Goal: Transaction & Acquisition: Purchase product/service

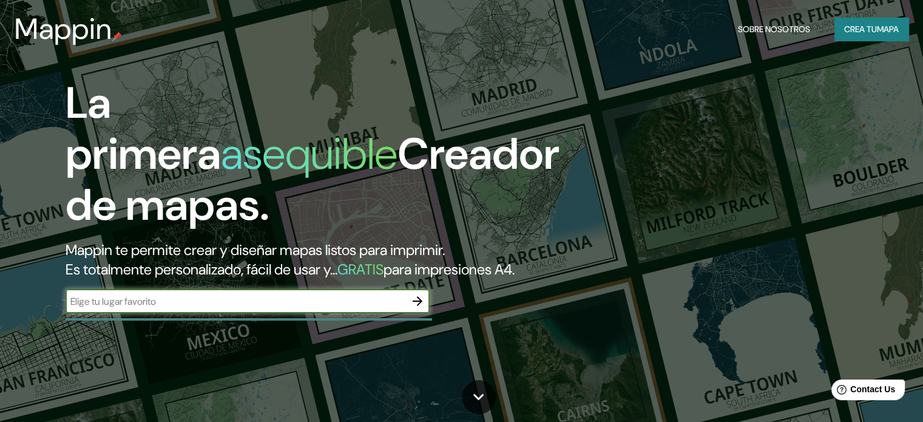
click at [272, 308] on input "text" at bounding box center [236, 301] width 340 height 14
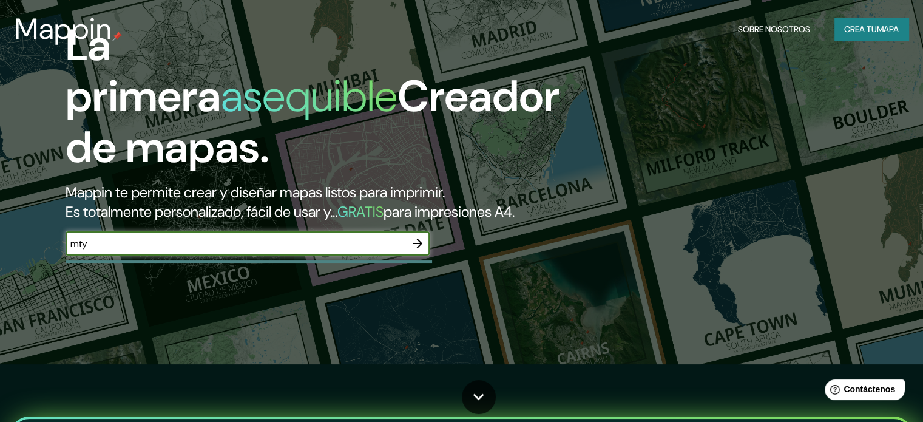
scroll to position [61, 0]
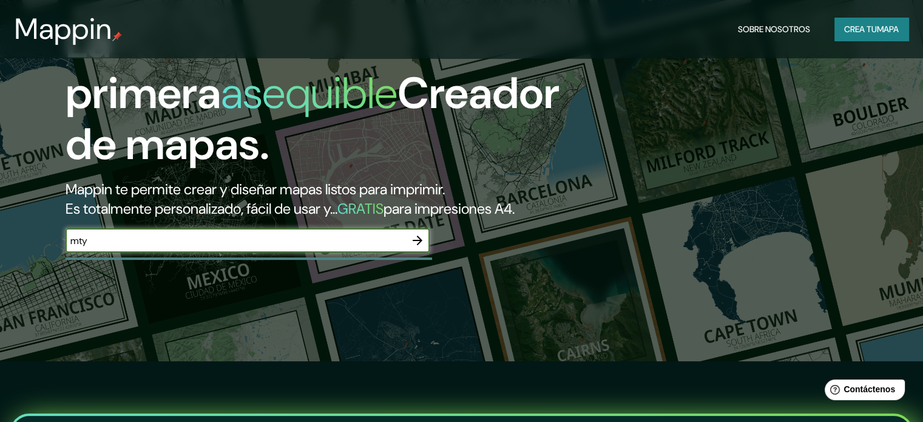
type input "mty"
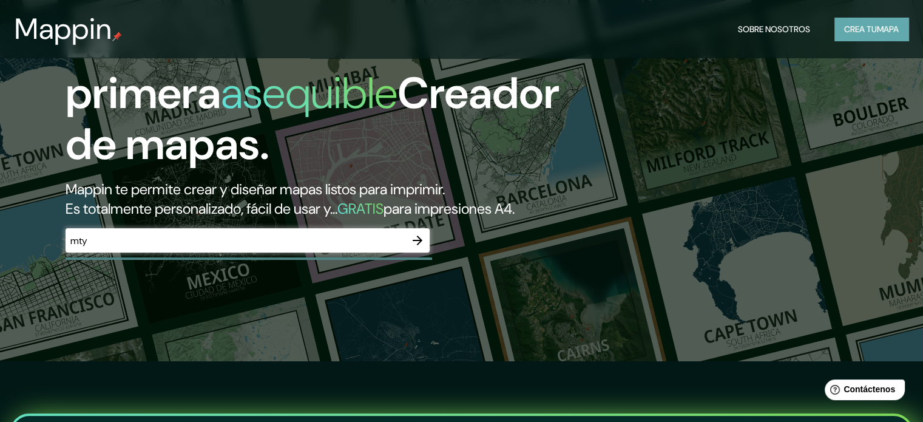
click at [874, 29] on font "Crea tu" at bounding box center [861, 29] width 33 height 11
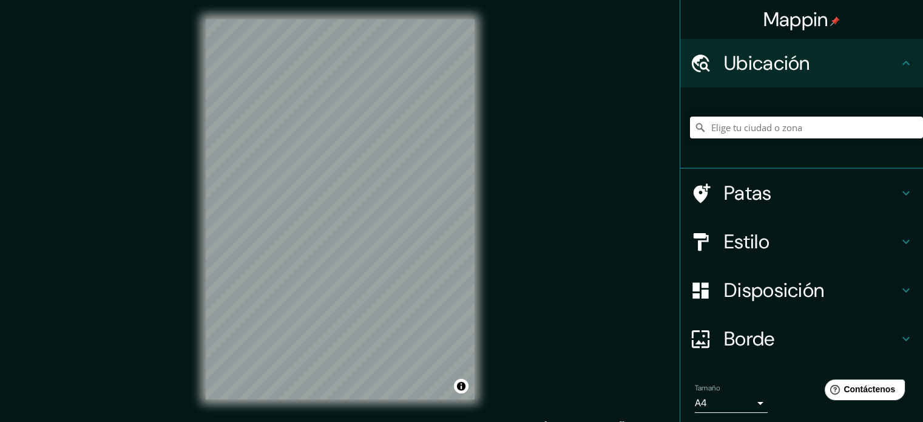
click at [761, 133] on input "Elige tu ciudad o zona" at bounding box center [806, 128] width 233 height 22
type input "m"
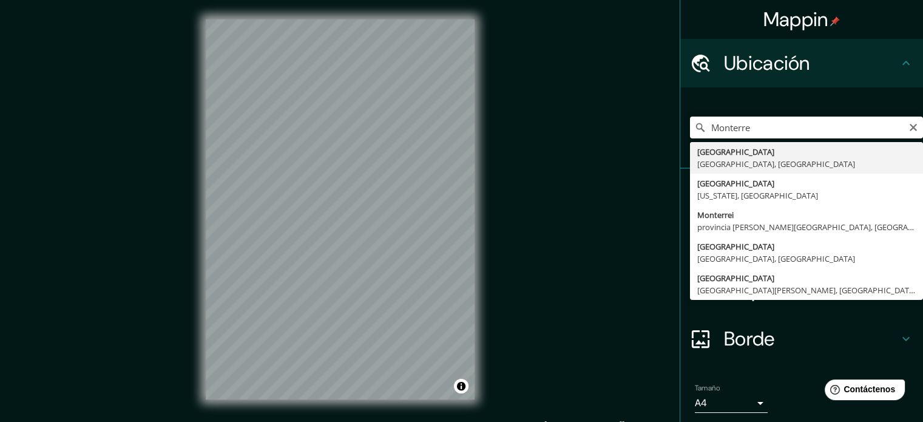
type input "[GEOGRAPHIC_DATA], [GEOGRAPHIC_DATA], [GEOGRAPHIC_DATA]"
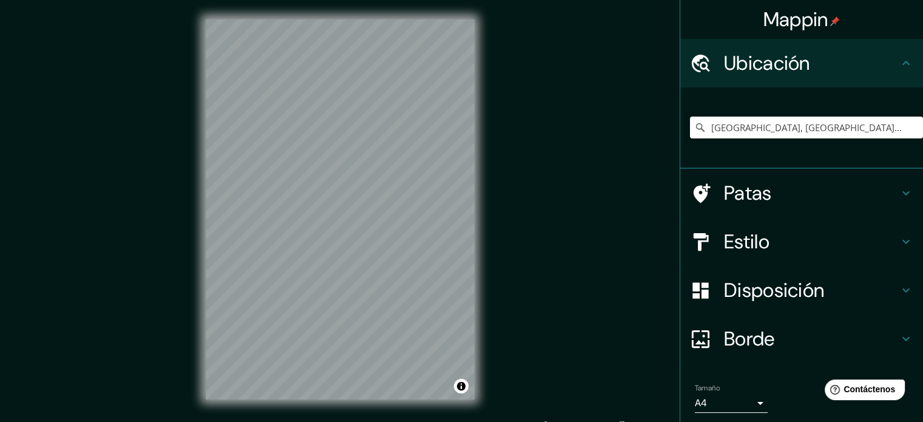
click at [848, 245] on h4 "Estilo" at bounding box center [811, 242] width 175 height 24
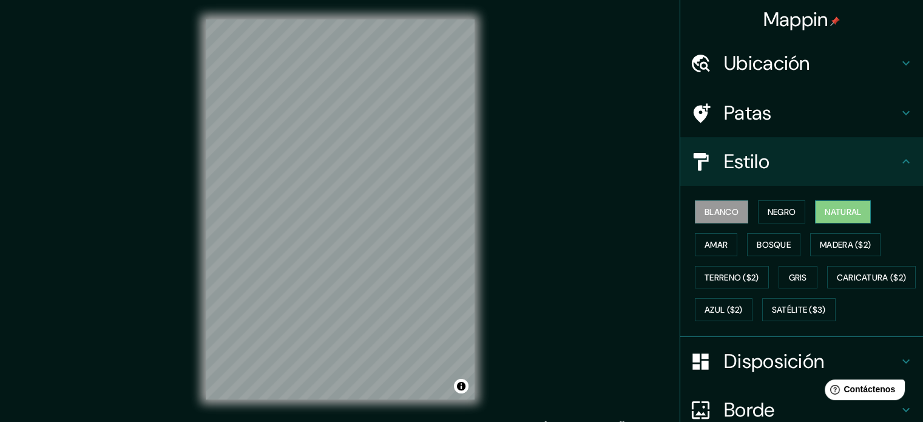
click at [839, 212] on font "Natural" at bounding box center [843, 211] width 36 height 11
click at [755, 252] on button "Bosque" at bounding box center [773, 244] width 53 height 23
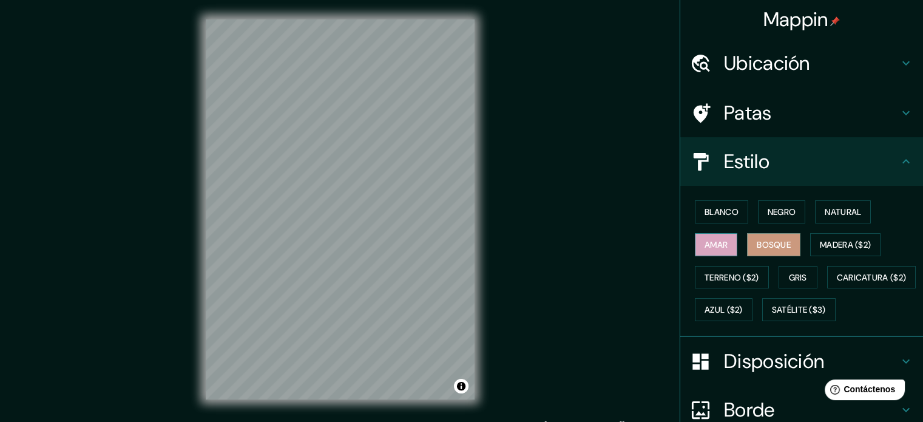
click at [719, 252] on button "Amar" at bounding box center [716, 244] width 43 height 23
click at [784, 213] on font "Negro" at bounding box center [782, 211] width 29 height 11
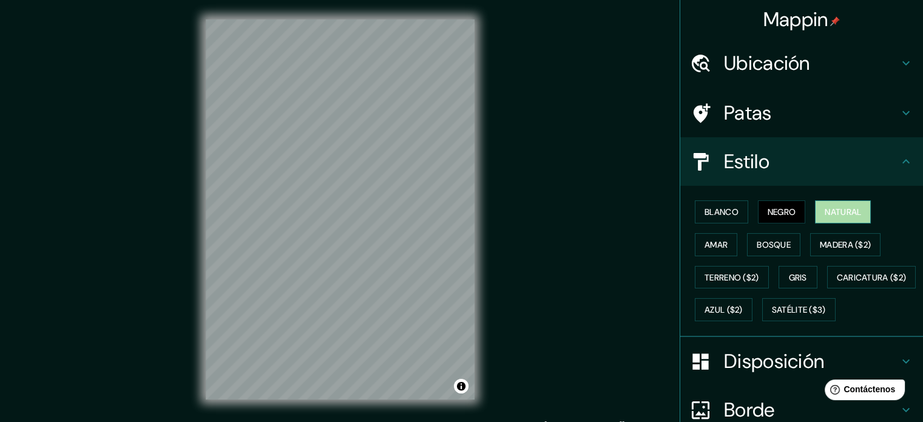
click at [834, 213] on font "Natural" at bounding box center [843, 211] width 36 height 11
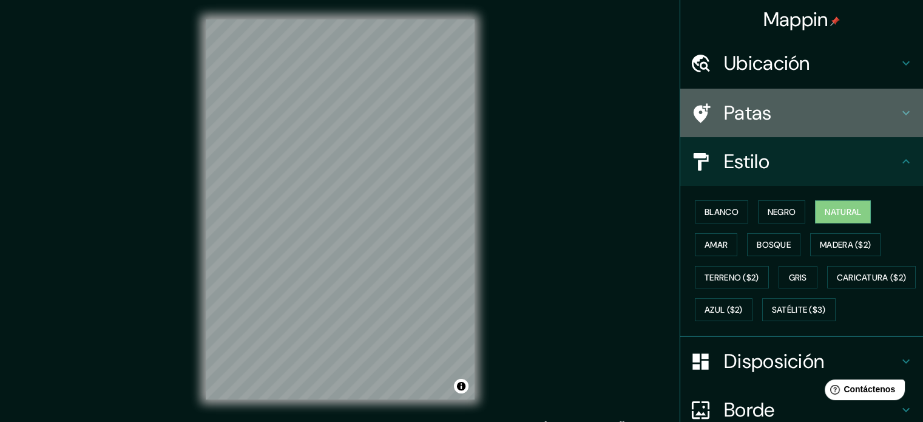
click at [780, 116] on h4 "Patas" at bounding box center [811, 113] width 175 height 24
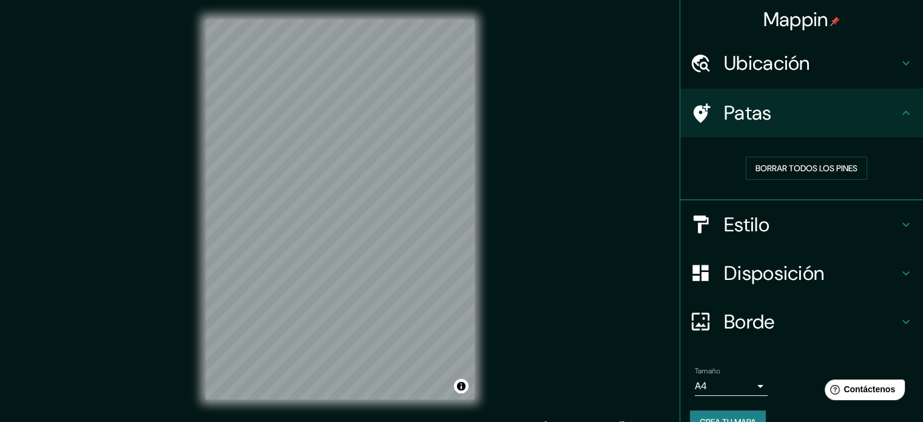
click at [780, 116] on h4 "Patas" at bounding box center [811, 113] width 175 height 24
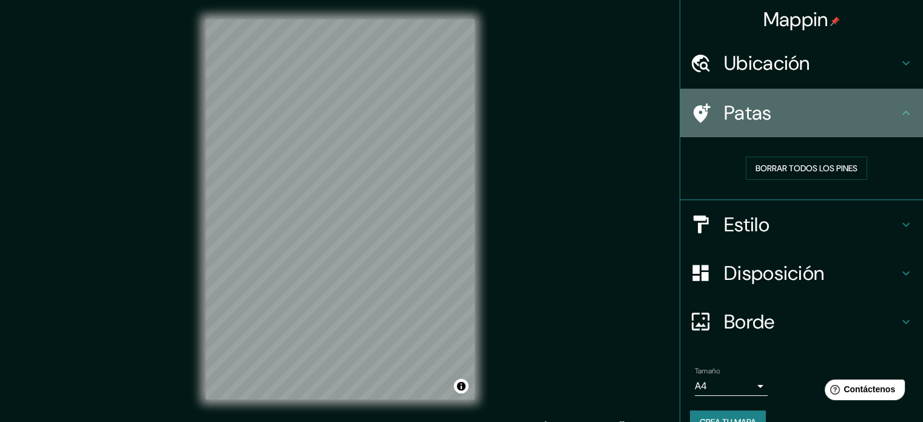
click at [877, 125] on div "Patas" at bounding box center [802, 113] width 243 height 49
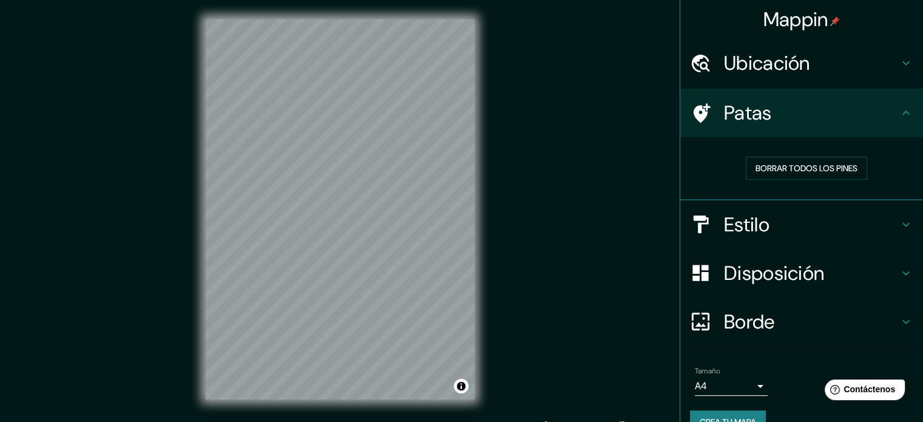
click at [902, 111] on icon at bounding box center [906, 113] width 15 height 15
click at [882, 277] on h4 "Disposición" at bounding box center [811, 273] width 175 height 24
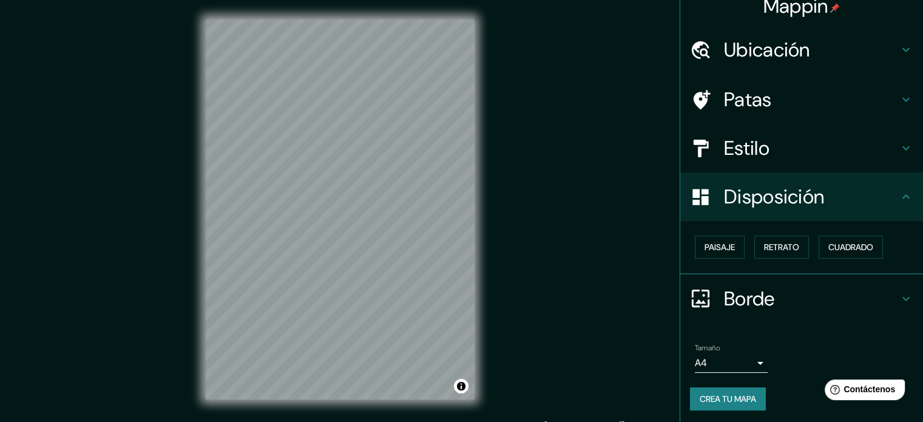
scroll to position [15, 0]
click at [712, 239] on font "Paisaje" at bounding box center [720, 246] width 30 height 16
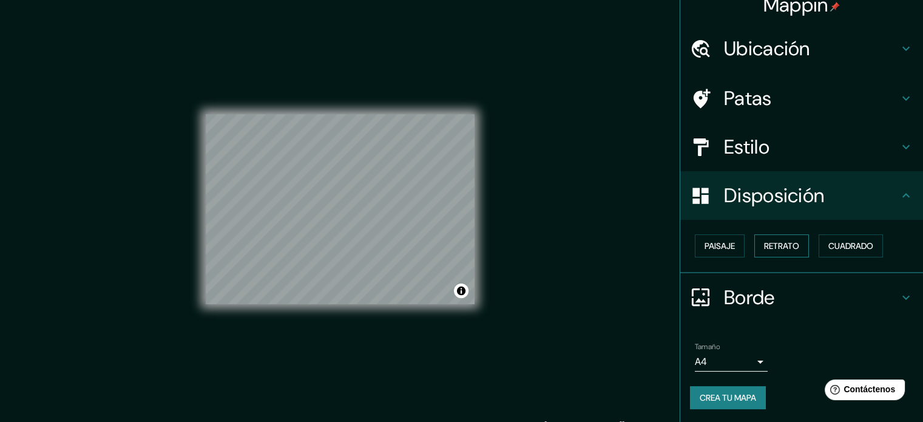
click at [783, 244] on font "Retrato" at bounding box center [781, 245] width 35 height 11
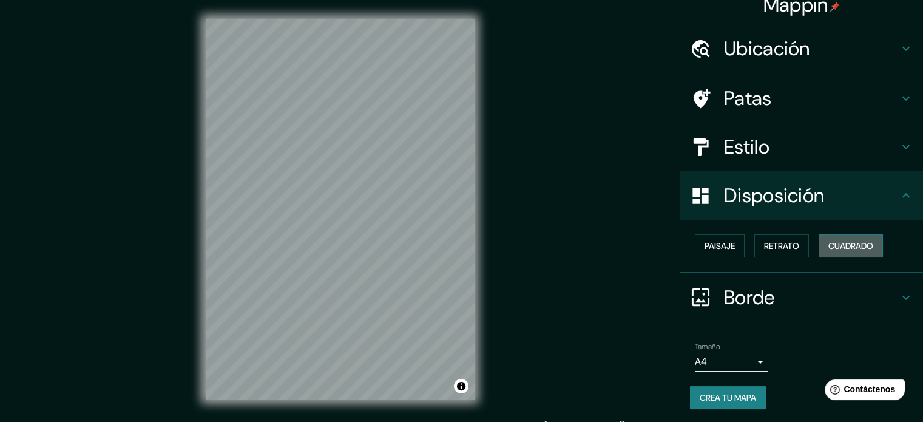
click at [829, 245] on font "Cuadrado" at bounding box center [851, 245] width 45 height 11
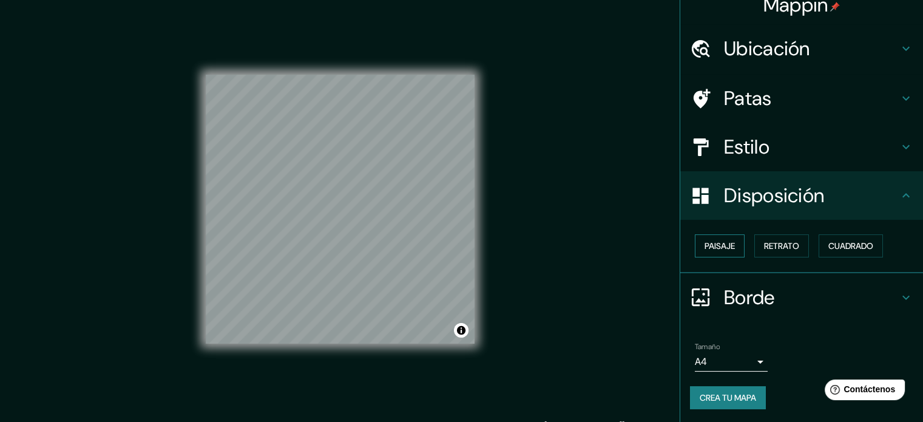
click at [720, 252] on font "Paisaje" at bounding box center [720, 246] width 30 height 16
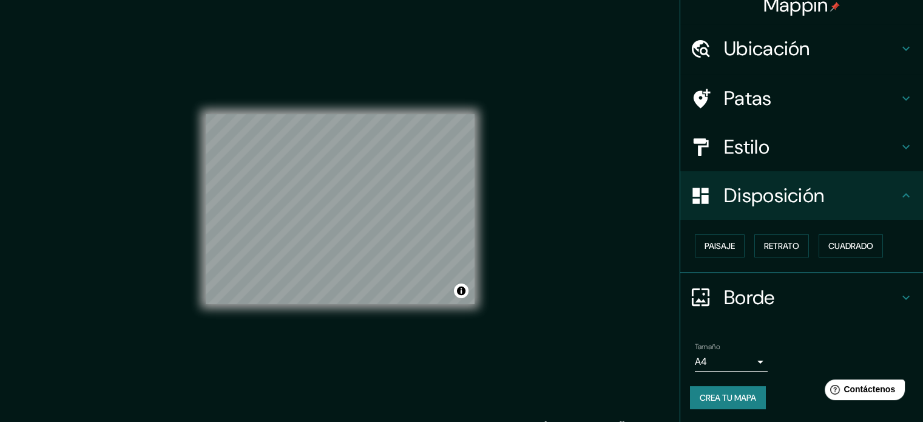
click at [736, 356] on body "Mappin Ubicación [GEOGRAPHIC_DATA], [GEOGRAPHIC_DATA], [GEOGRAPHIC_DATA] Patas …" at bounding box center [461, 211] width 923 height 422
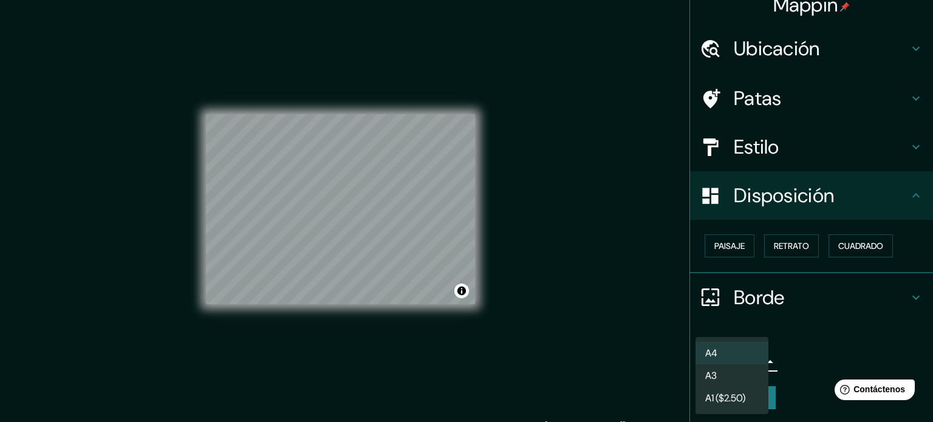
click at [752, 382] on li "A3" at bounding box center [731, 375] width 73 height 22
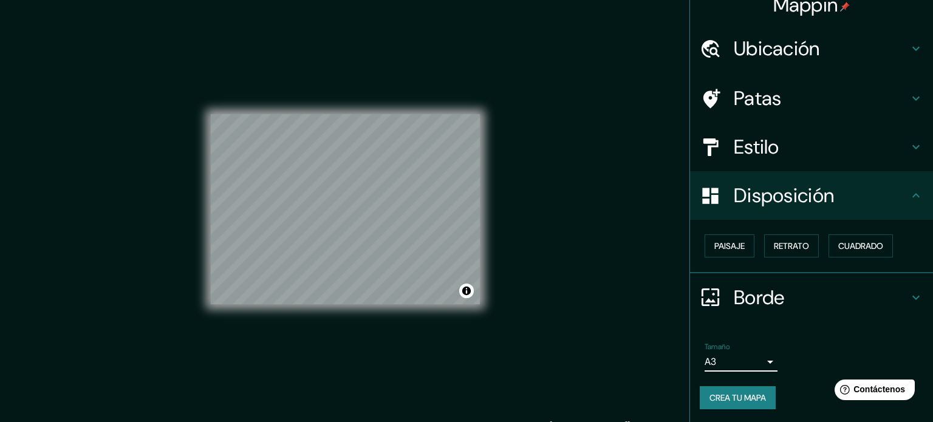
click at [746, 367] on body "Mappin Ubicación [GEOGRAPHIC_DATA], [GEOGRAPHIC_DATA], [GEOGRAPHIC_DATA] Patas …" at bounding box center [466, 211] width 933 height 422
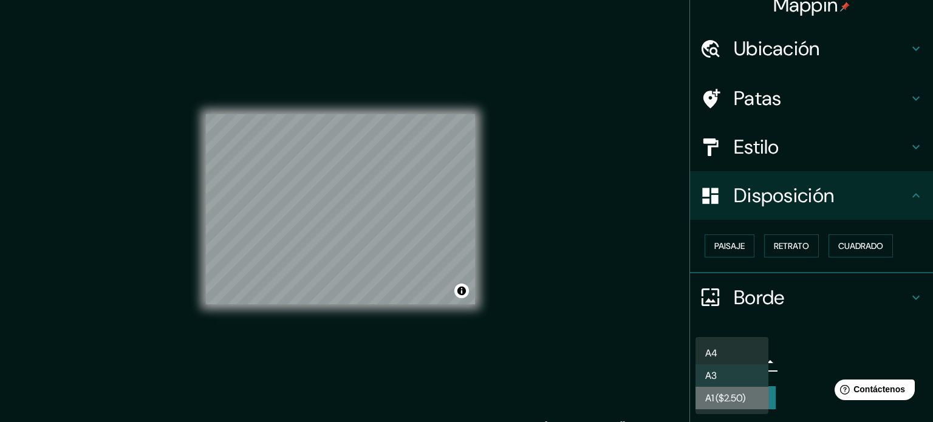
click at [745, 398] on font "A1 ($2.50)" at bounding box center [725, 398] width 40 height 13
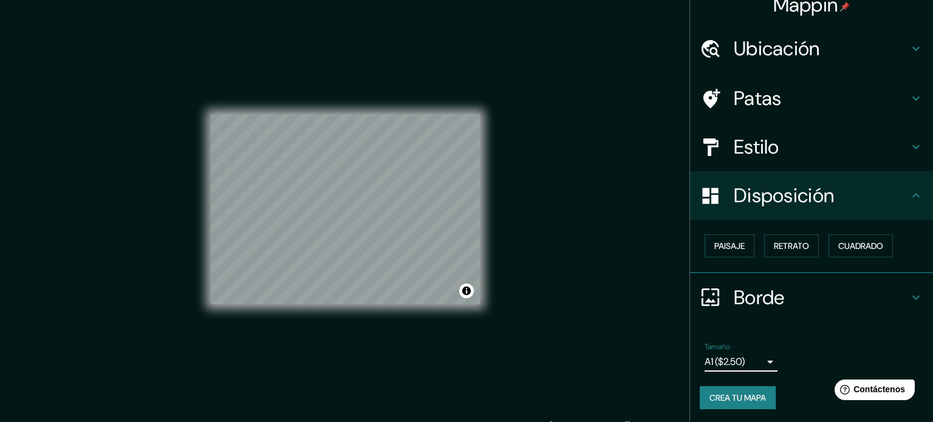
click at [747, 359] on body "Mappin Ubicación [GEOGRAPHIC_DATA], [GEOGRAPHIC_DATA], [GEOGRAPHIC_DATA] Patas …" at bounding box center [466, 211] width 933 height 422
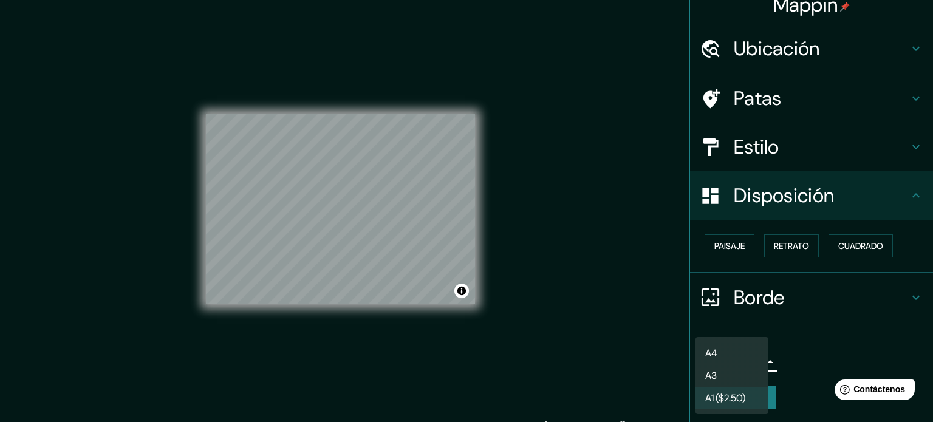
click at [747, 352] on li "A4" at bounding box center [731, 353] width 73 height 22
type input "single"
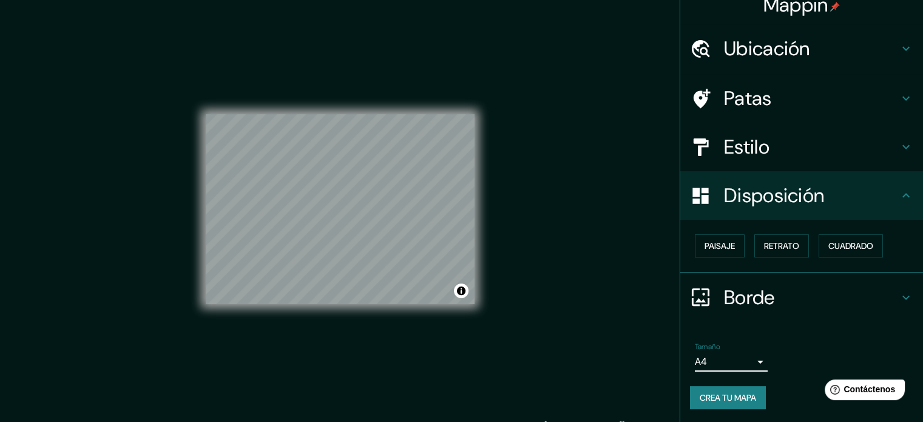
click at [807, 305] on h4 "Borde" at bounding box center [811, 297] width 175 height 24
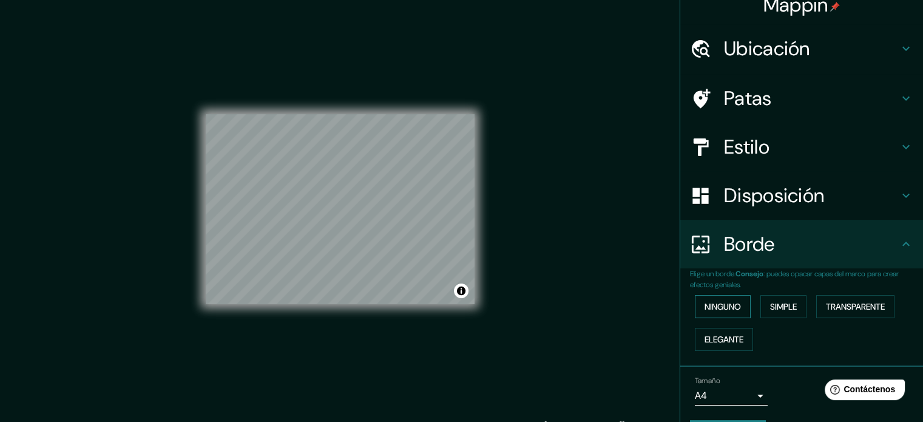
click at [728, 307] on font "Ninguno" at bounding box center [723, 306] width 36 height 11
click at [777, 315] on button "Simple" at bounding box center [784, 306] width 46 height 23
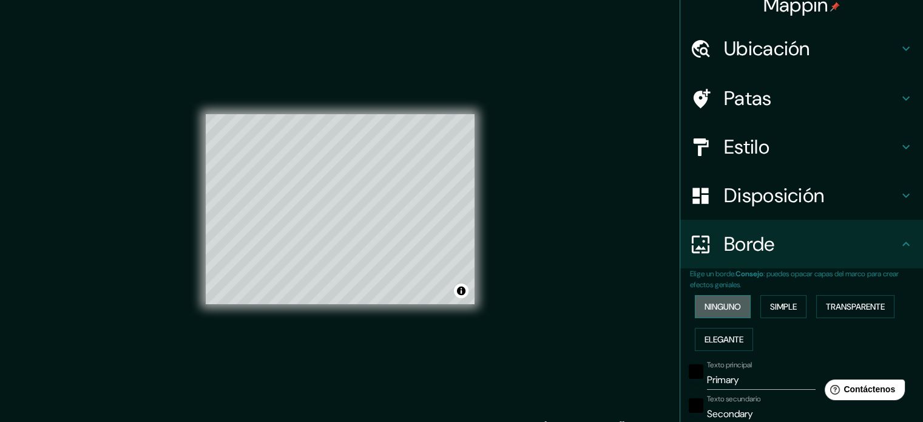
click at [731, 314] on button "Ninguno" at bounding box center [723, 306] width 56 height 23
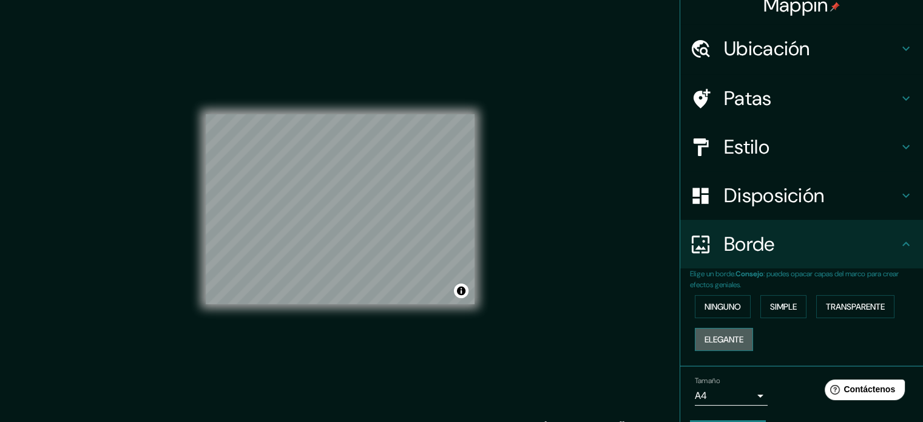
click at [736, 349] on button "Elegante" at bounding box center [724, 339] width 58 height 23
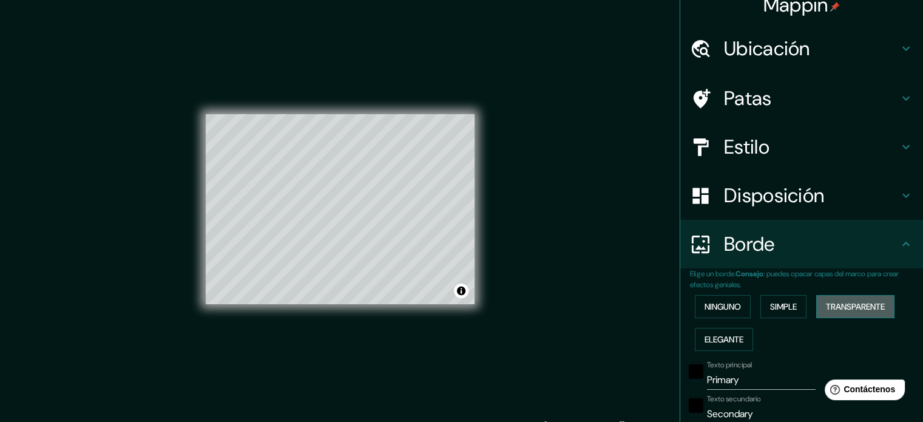
click at [832, 306] on font "Transparente" at bounding box center [855, 306] width 59 height 11
click at [717, 309] on font "Ninguno" at bounding box center [723, 306] width 36 height 11
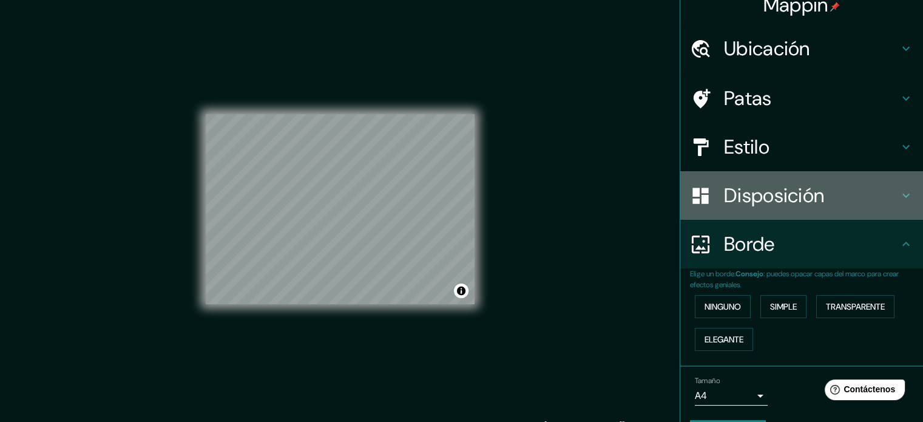
click at [828, 206] on h4 "Disposición" at bounding box center [811, 195] width 175 height 24
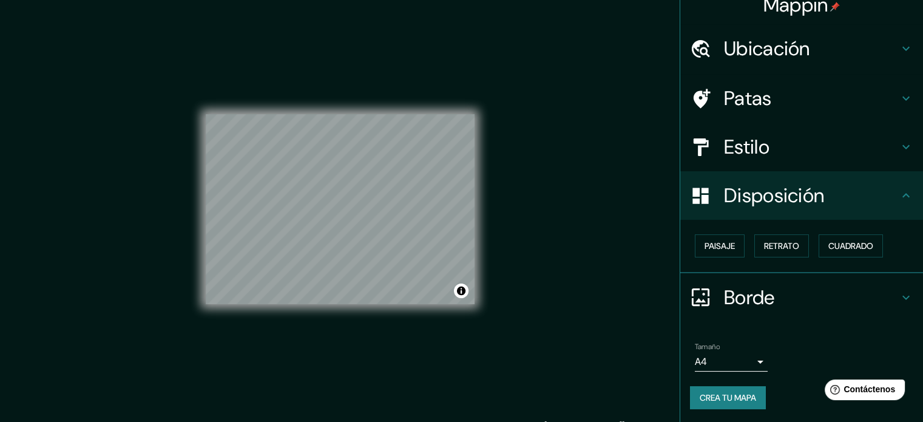
click at [871, 278] on div "Borde" at bounding box center [802, 297] width 243 height 49
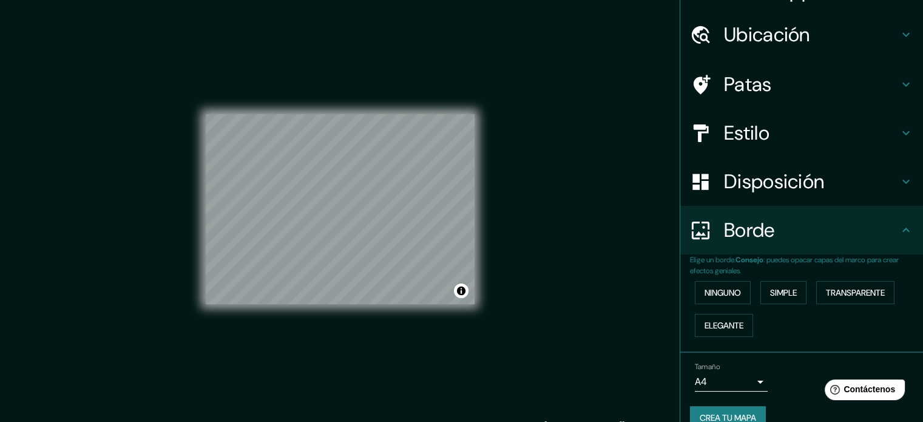
scroll to position [49, 0]
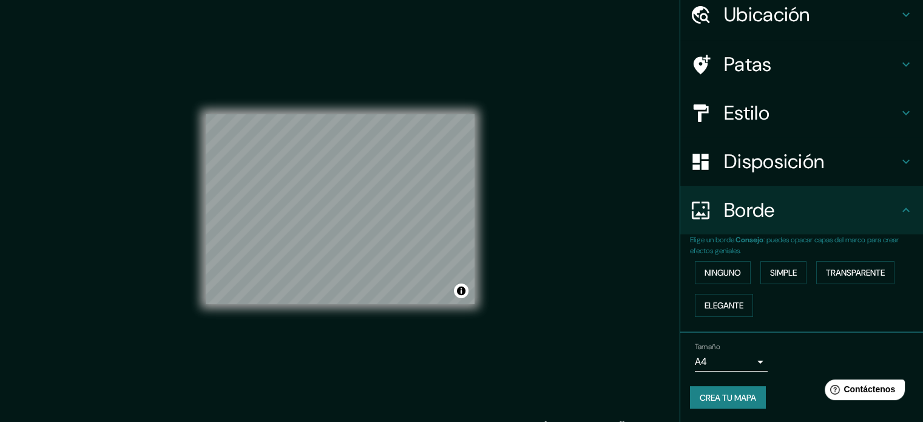
click at [736, 398] on font "Crea tu mapa" at bounding box center [728, 397] width 56 height 11
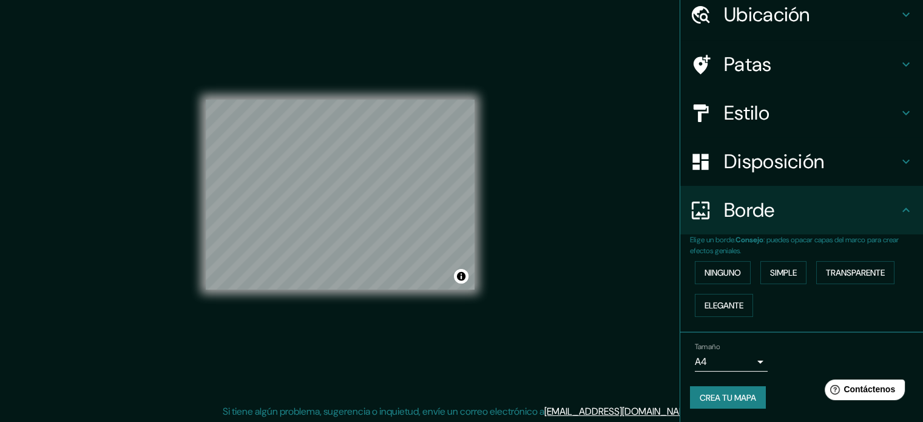
scroll to position [16, 0]
click at [648, 274] on div "Mappin Ubicación [GEOGRAPHIC_DATA], [GEOGRAPHIC_DATA], [GEOGRAPHIC_DATA] Patas …" at bounding box center [461, 203] width 923 height 438
click at [735, 398] on font "Crea tu mapa" at bounding box center [728, 397] width 56 height 11
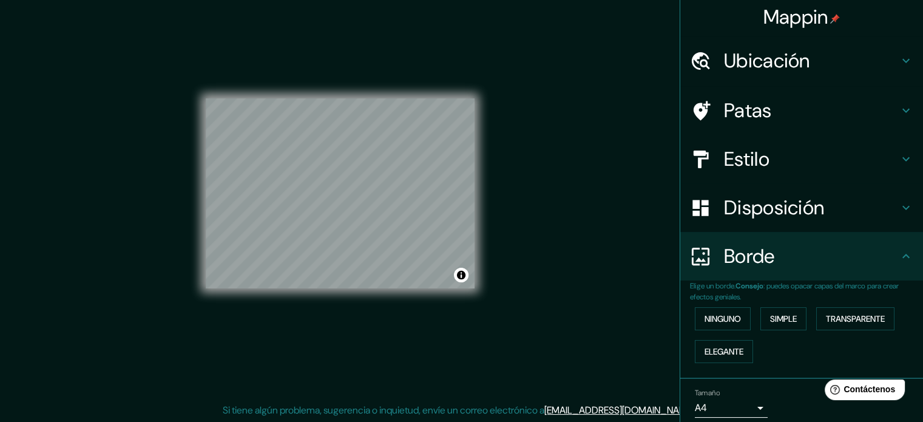
scroll to position [0, 0]
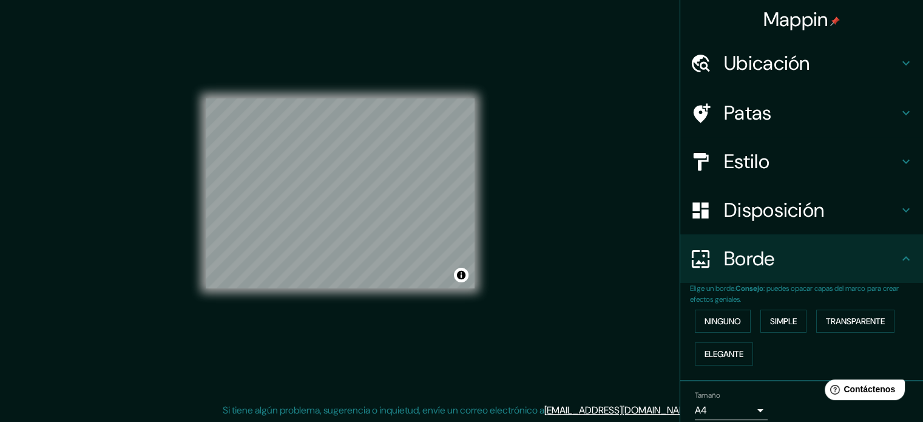
click at [818, 60] on h4 "Ubicación" at bounding box center [811, 63] width 175 height 24
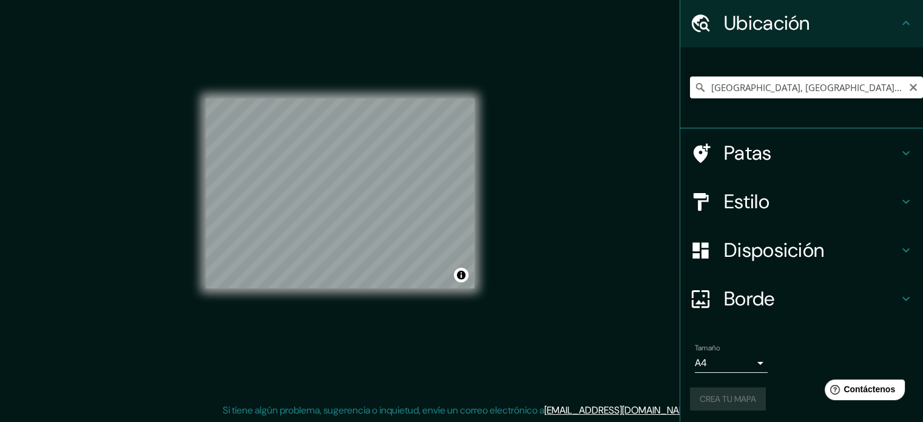
scroll to position [42, 0]
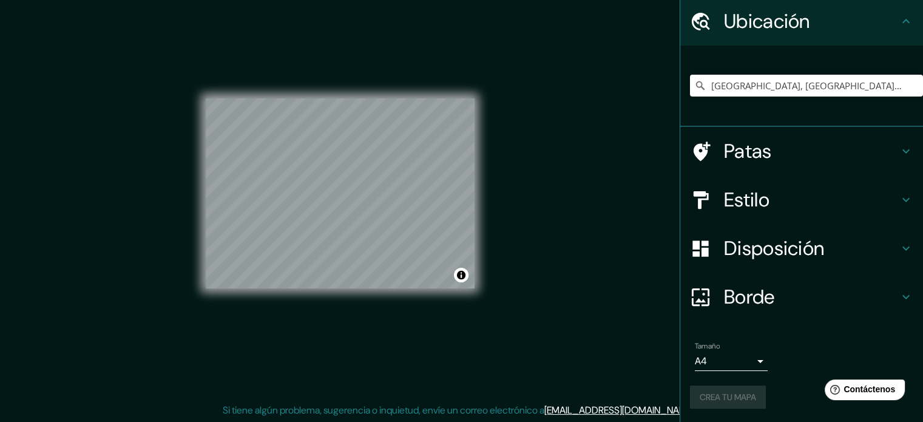
click at [832, 332] on li "Tamaño A4 single Crea tu mapa" at bounding box center [802, 377] width 243 height 91
click at [718, 392] on font "Crea tu mapa" at bounding box center [728, 397] width 56 height 11
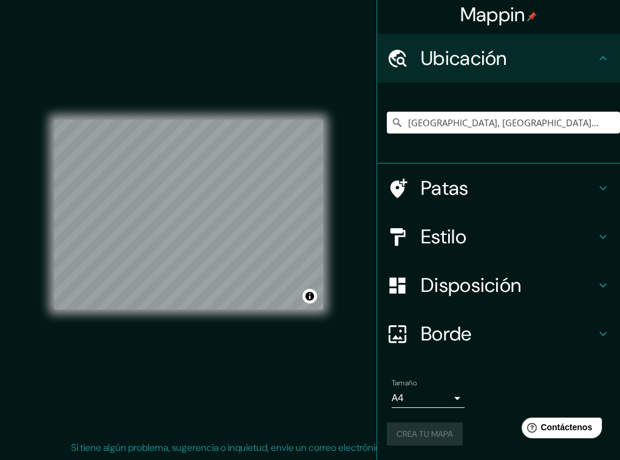
scroll to position [4, 0]
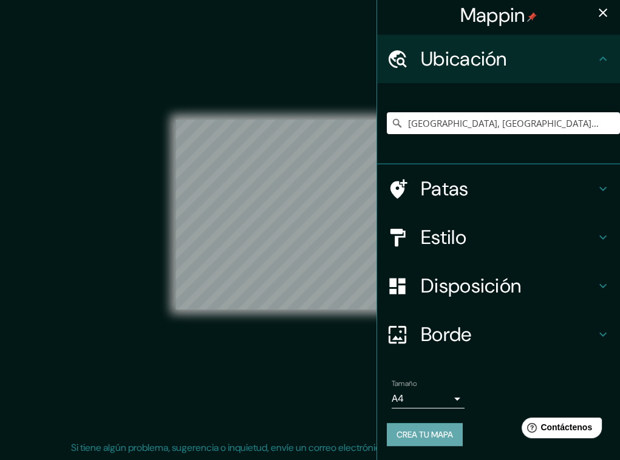
click at [442, 421] on font "Crea tu mapa" at bounding box center [424, 435] width 56 height 16
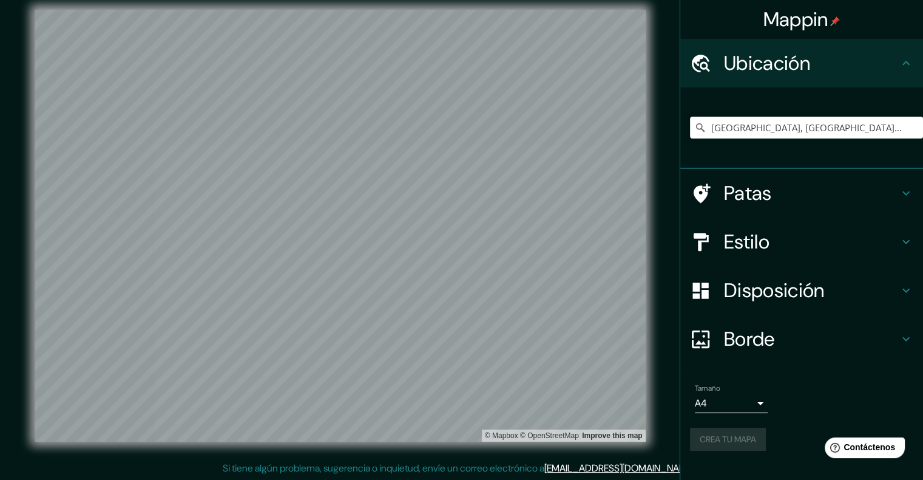
scroll to position [0, 0]
click at [741, 421] on font "Crea tu mapa" at bounding box center [728, 439] width 56 height 11
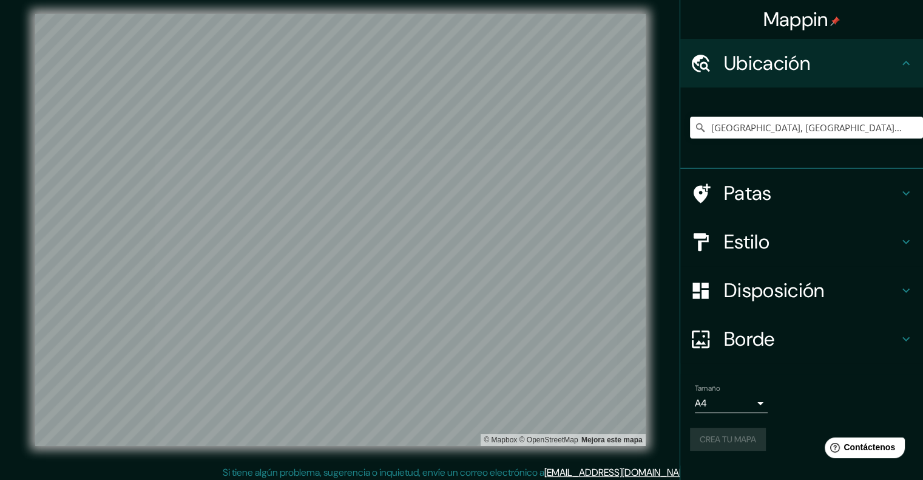
scroll to position [10, 0]
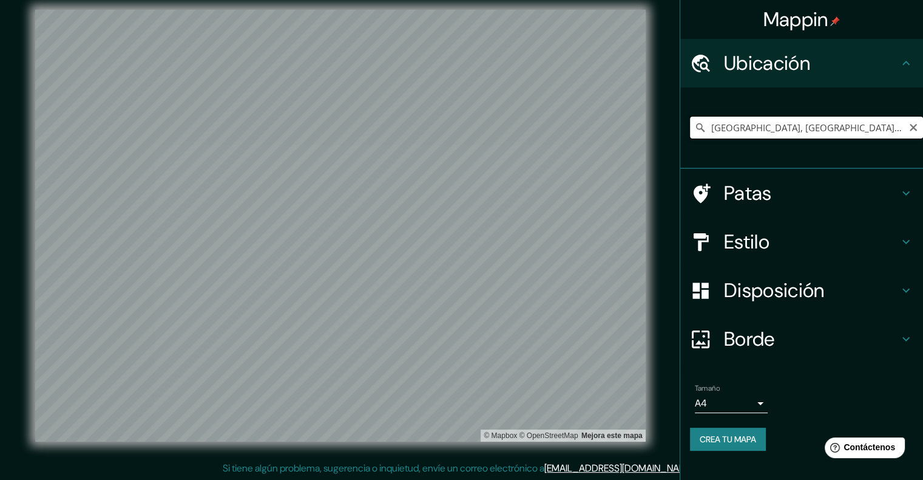
click at [786, 131] on input "[GEOGRAPHIC_DATA], [GEOGRAPHIC_DATA], [GEOGRAPHIC_DATA]" at bounding box center [806, 128] width 233 height 22
click at [740, 421] on font "Crea tu mapa" at bounding box center [728, 439] width 56 height 11
